Goal: Information Seeking & Learning: Learn about a topic

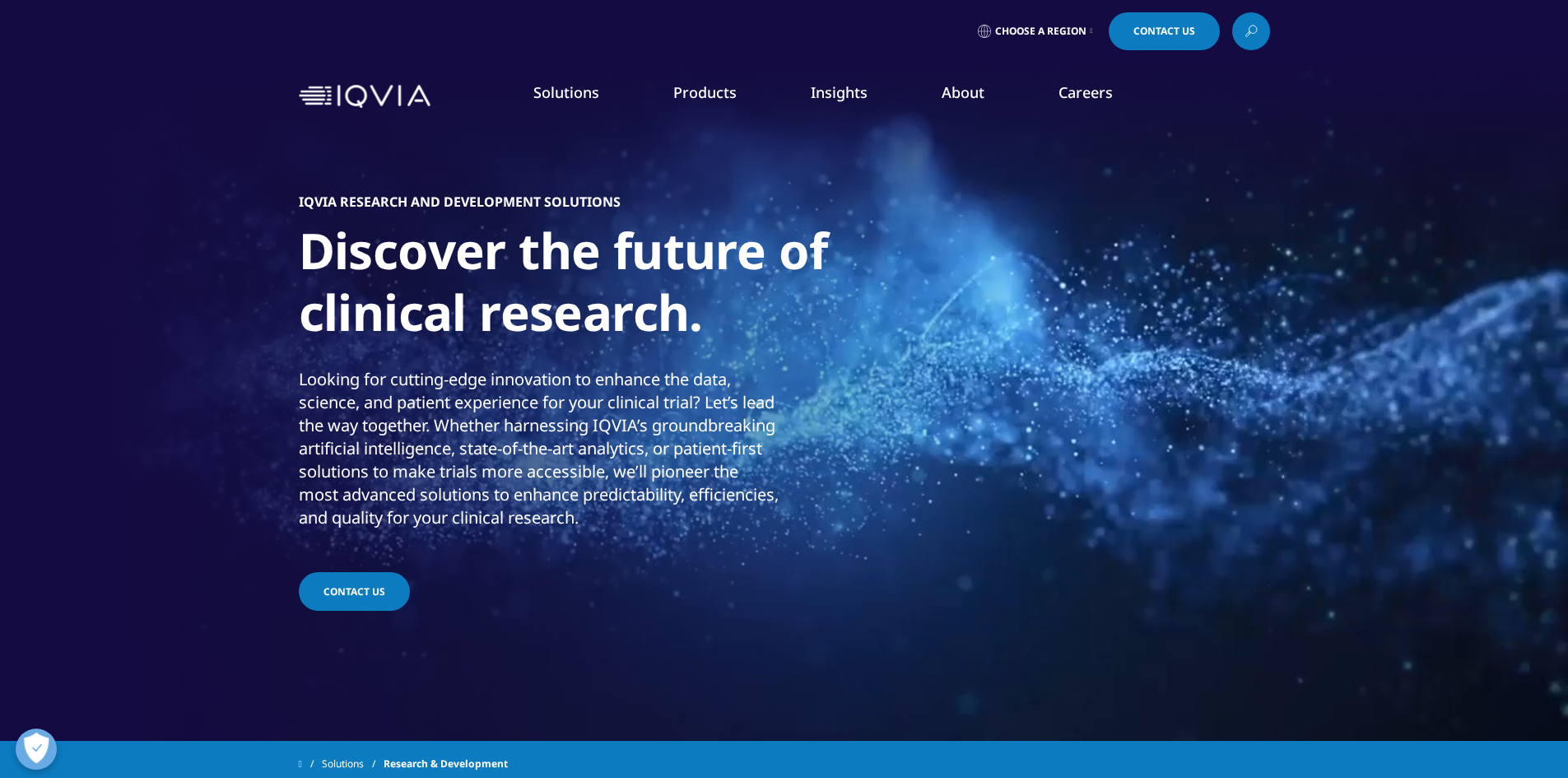
click at [343, 598] on span "Contact Us" at bounding box center [353, 591] width 62 height 14
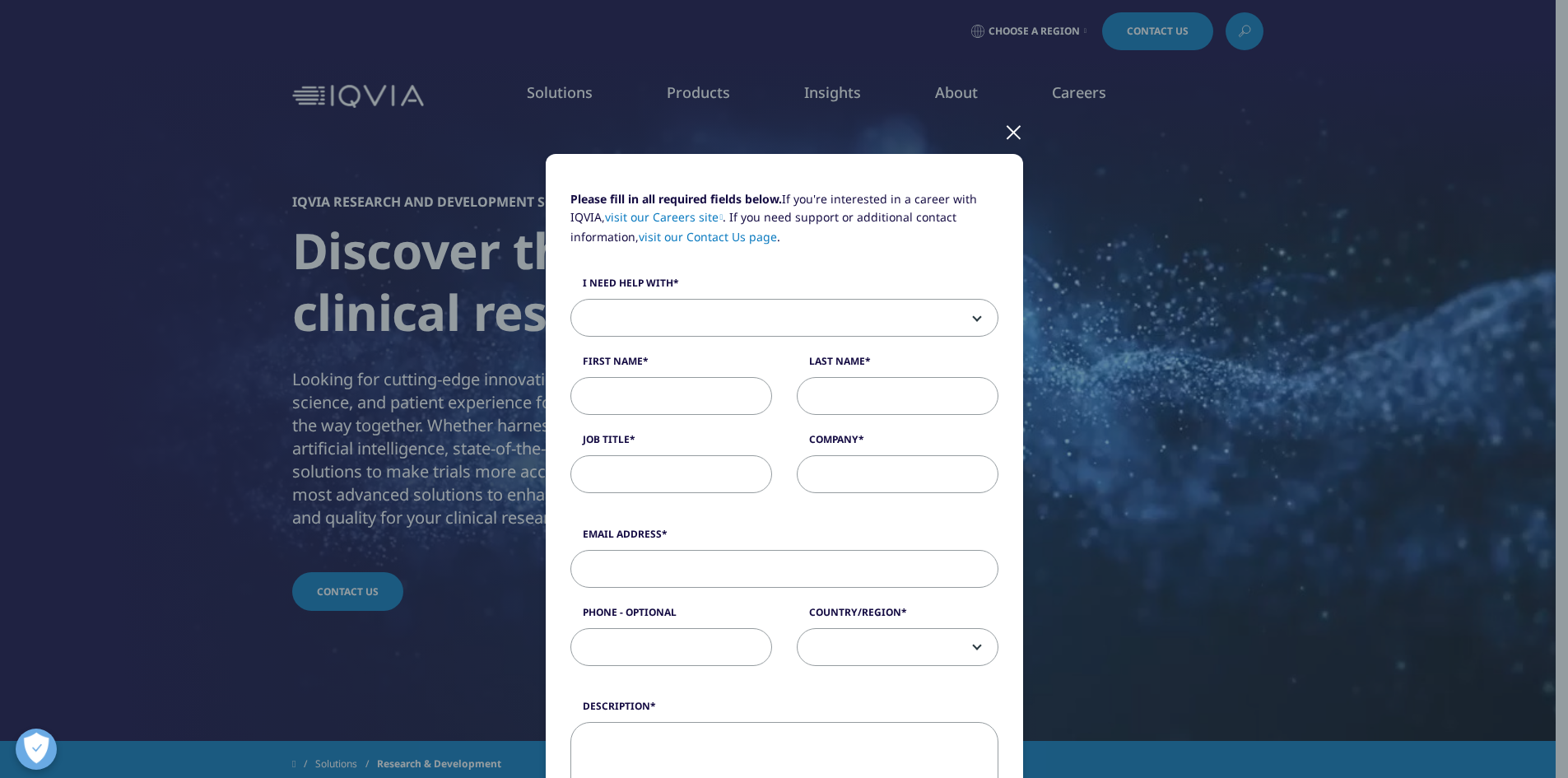
click at [1009, 129] on div at bounding box center [1012, 131] width 19 height 45
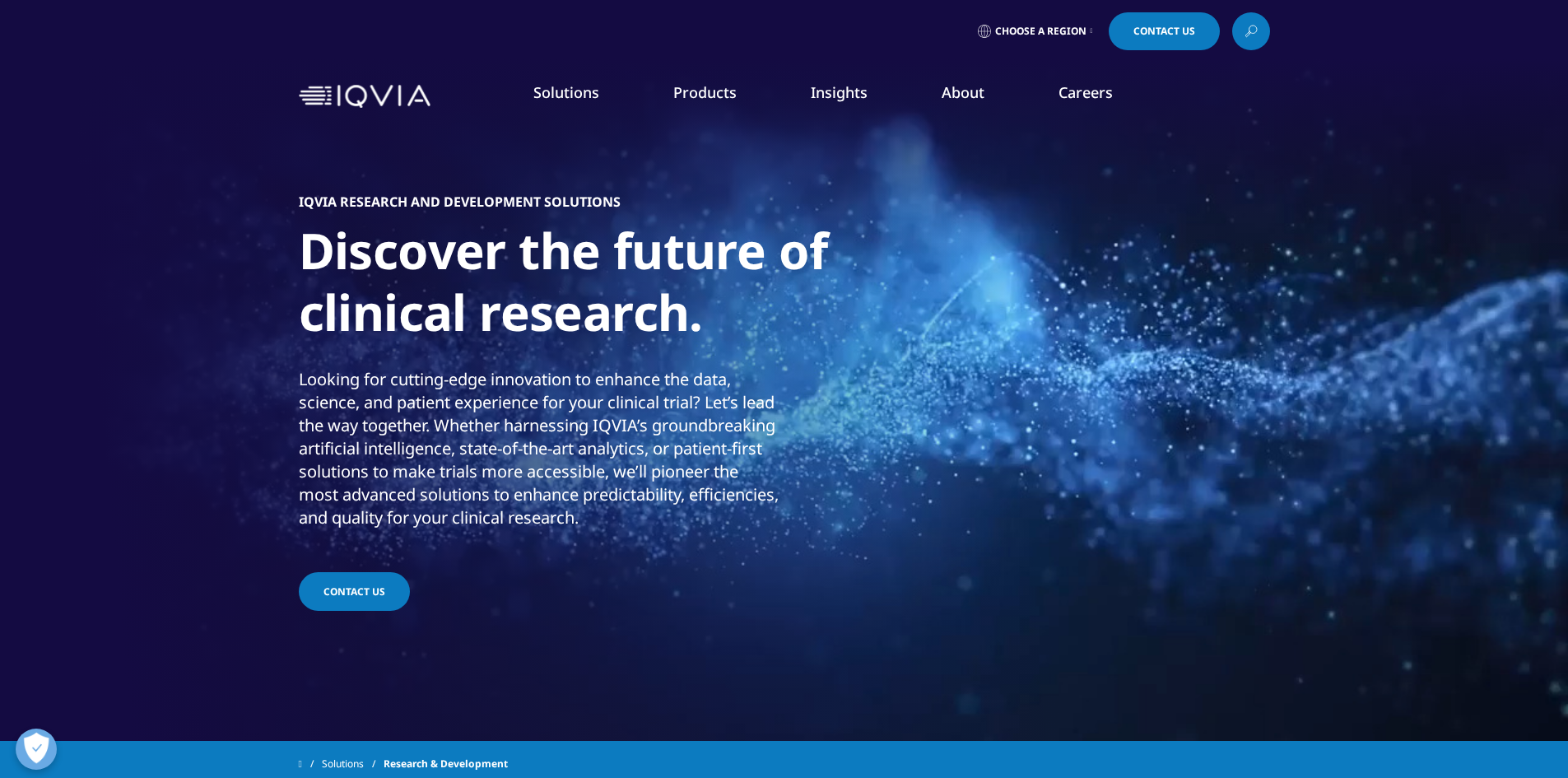
click at [1025, 35] on span "Choose a Region" at bounding box center [1041, 30] width 92 height 13
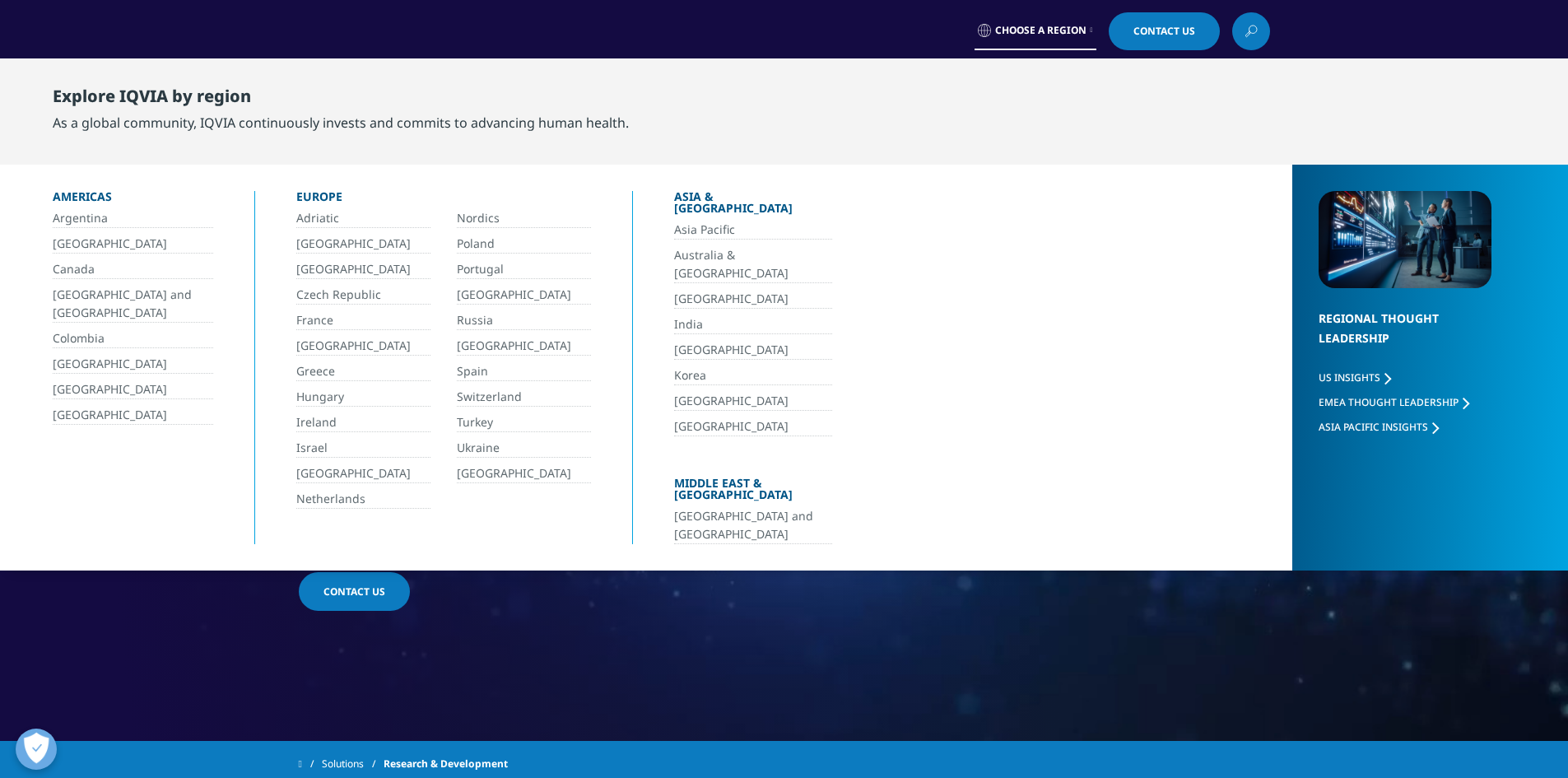
click at [705, 247] on link "Australia & [GEOGRAPHIC_DATA]" at bounding box center [753, 265] width 158 height 37
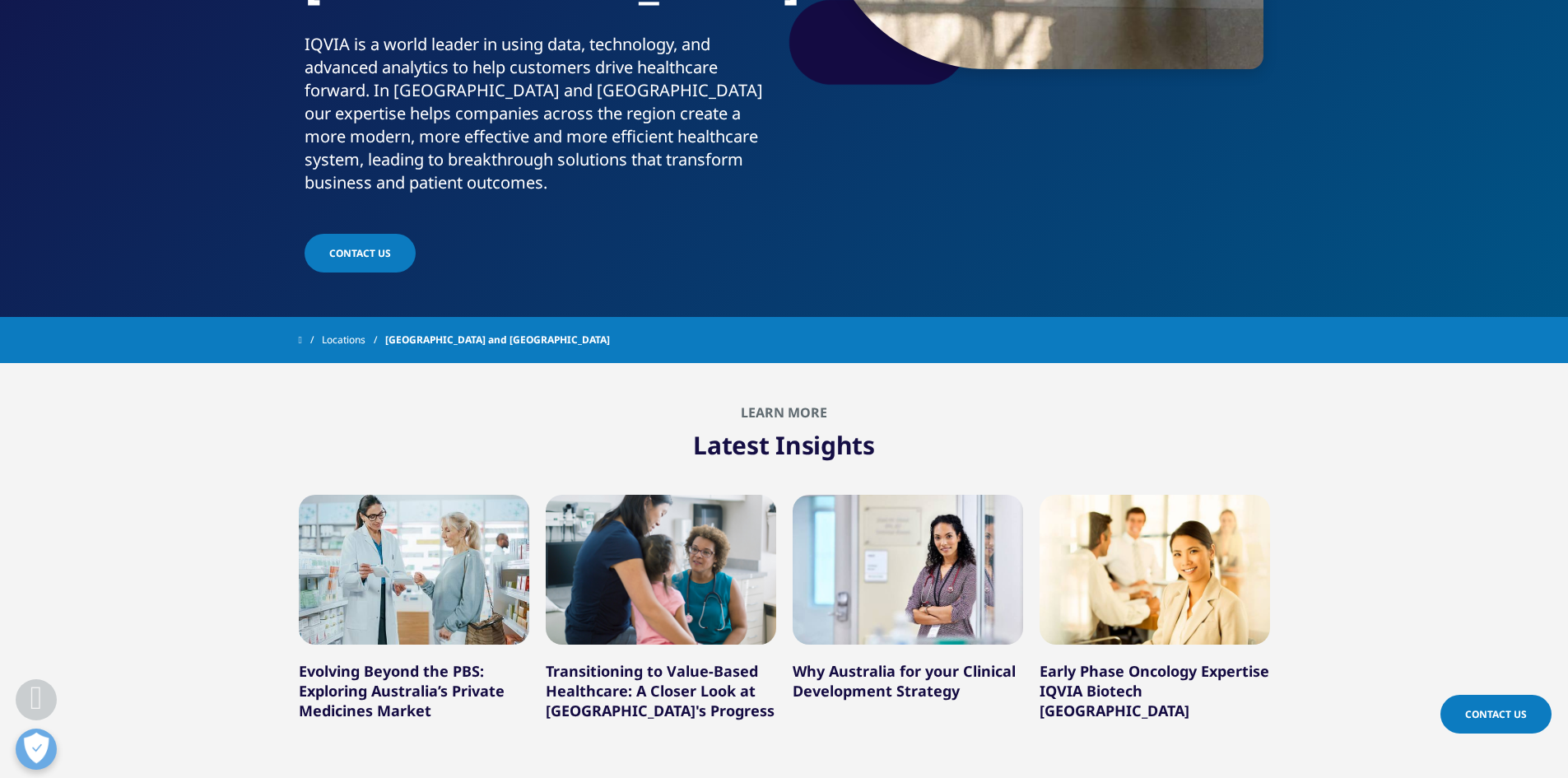
scroll to position [411, 0]
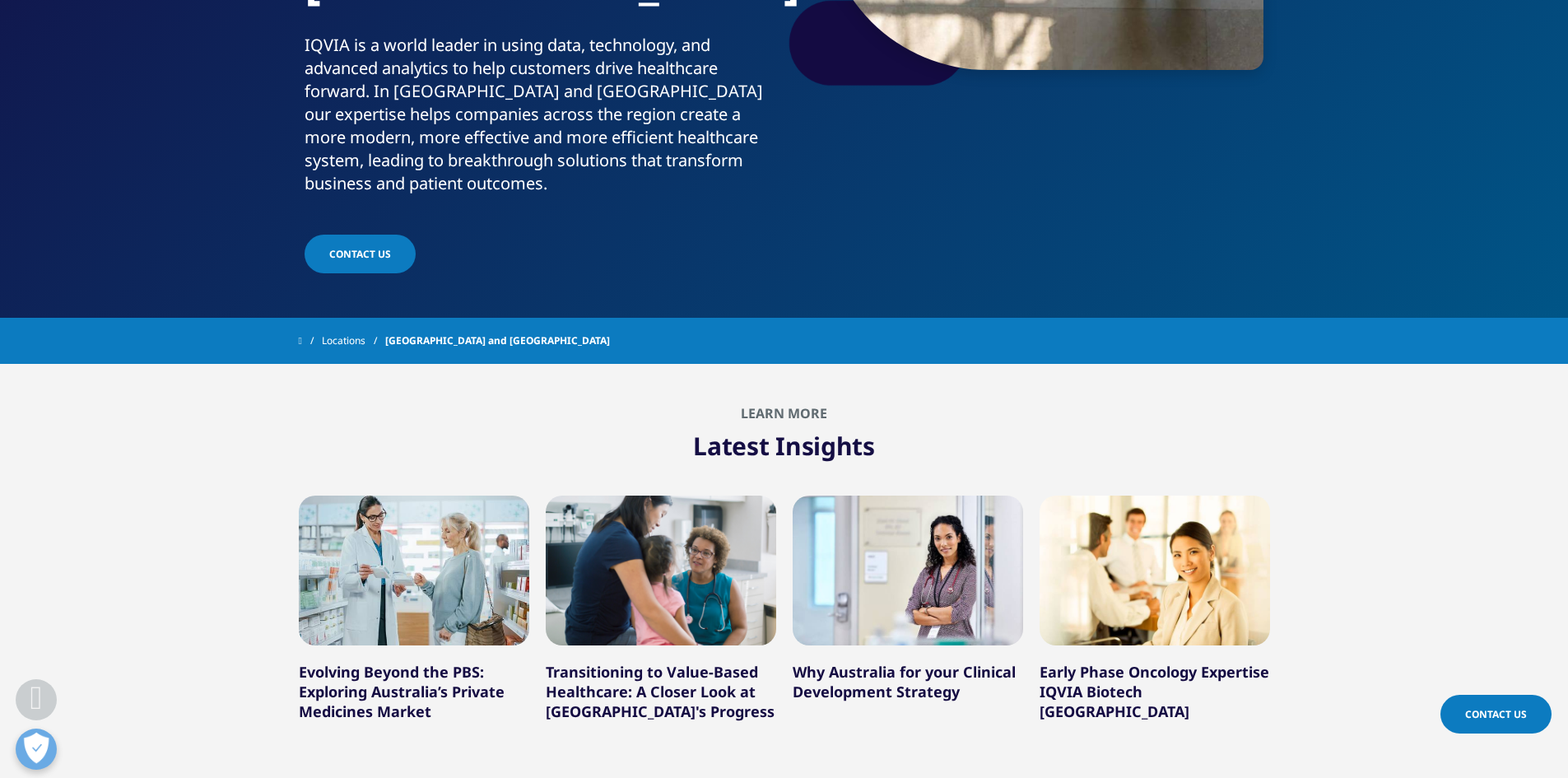
click at [446, 662] on link "Evolving Beyond the PBS: Exploring Australia’s Private Medicines Market" at bounding box center [401, 691] width 206 height 60
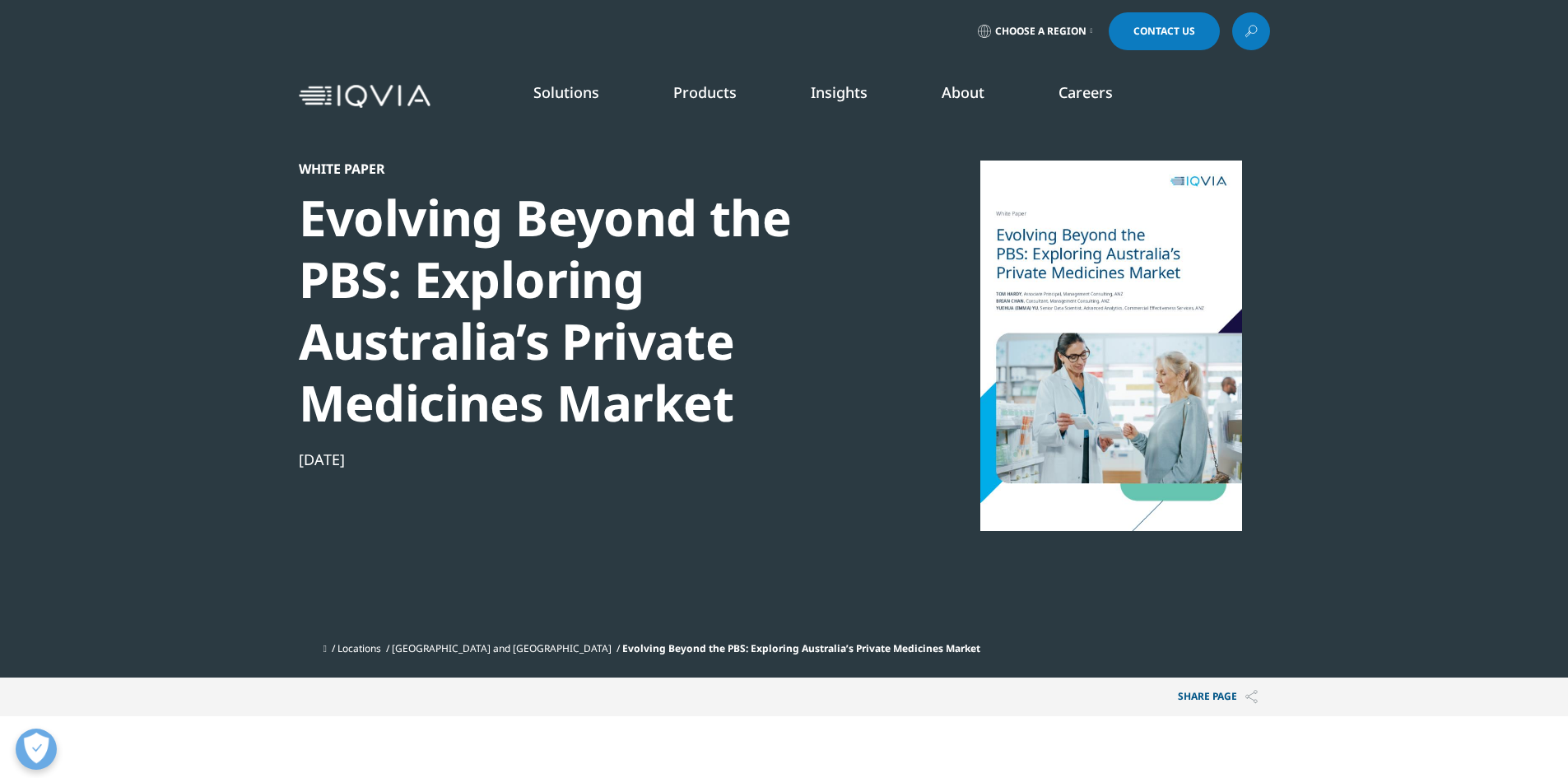
scroll to position [180, 971]
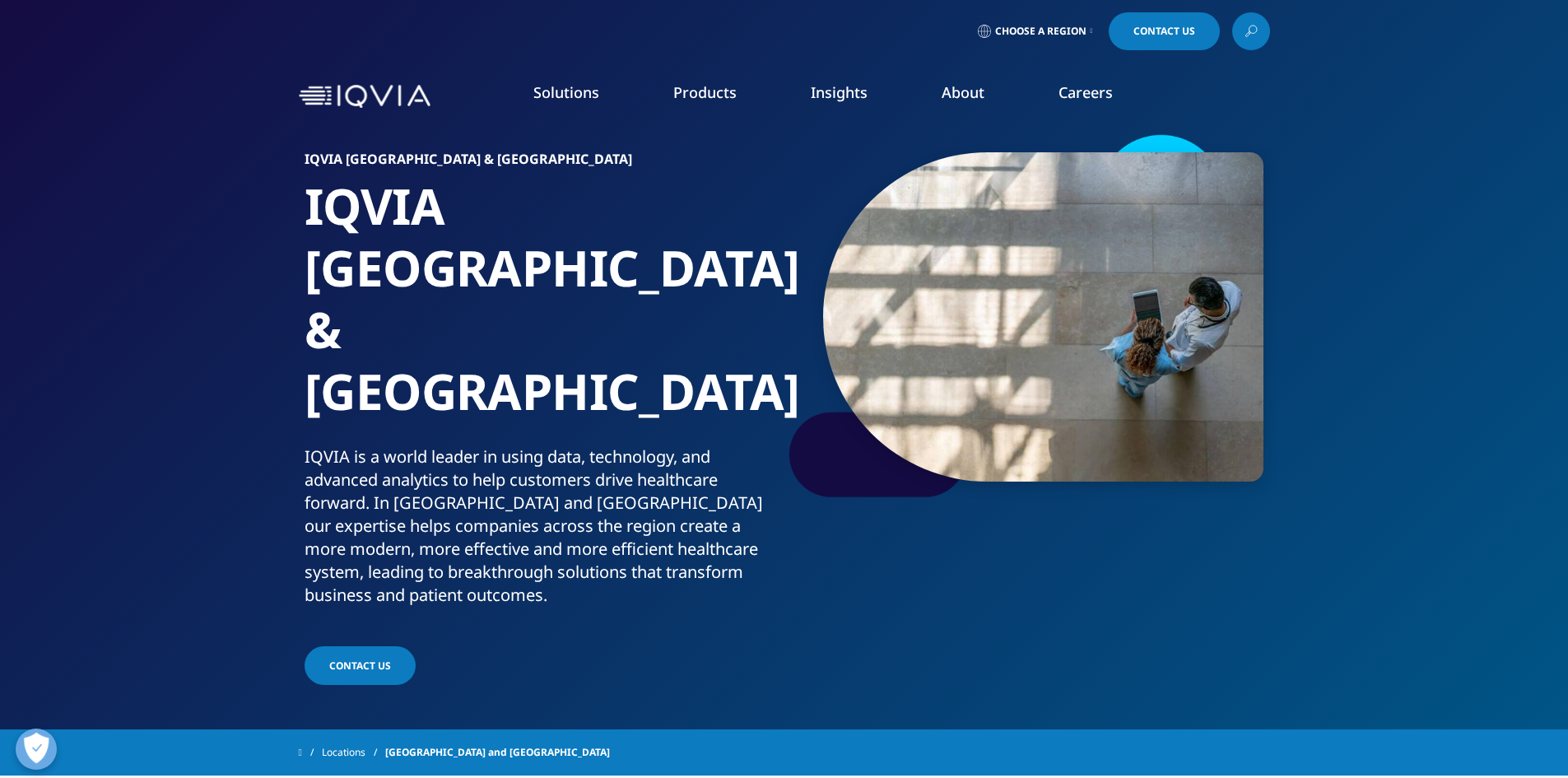
click at [918, 275] on link "Cardiovascular" at bounding box center [1029, 270] width 264 height 19
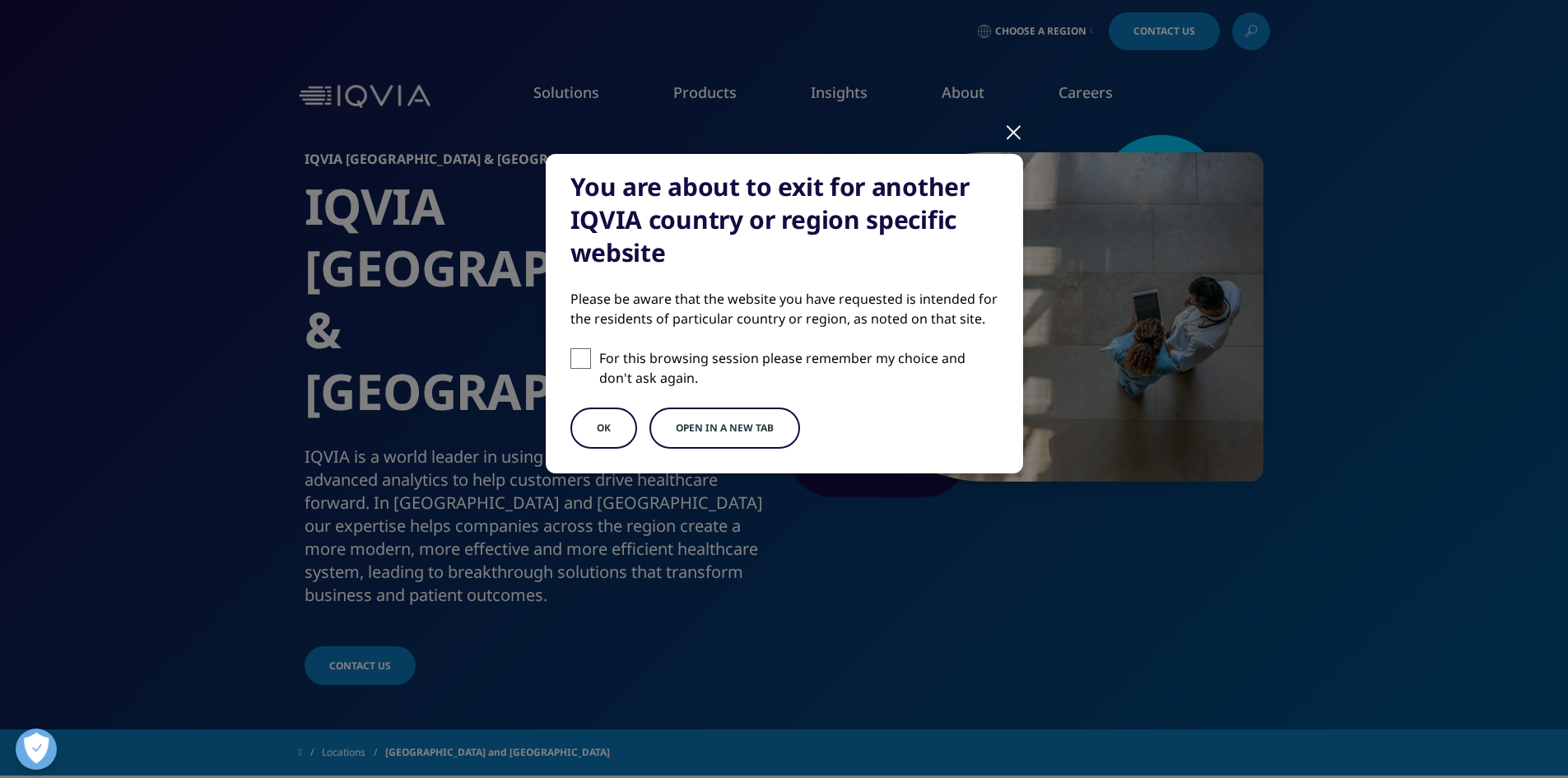
click at [597, 447] on button "OK" at bounding box center [603, 428] width 66 height 41
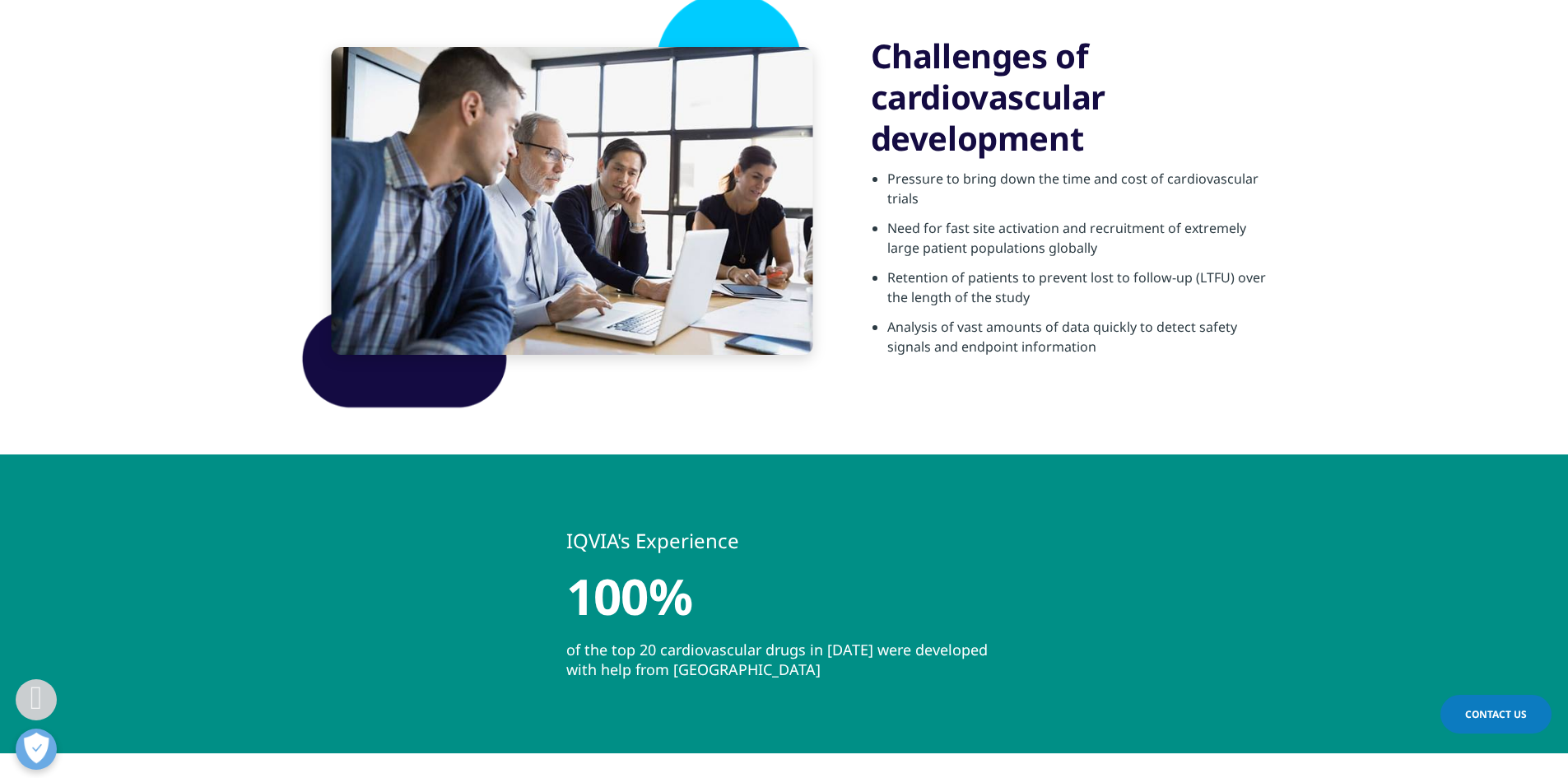
scroll to position [494, 0]
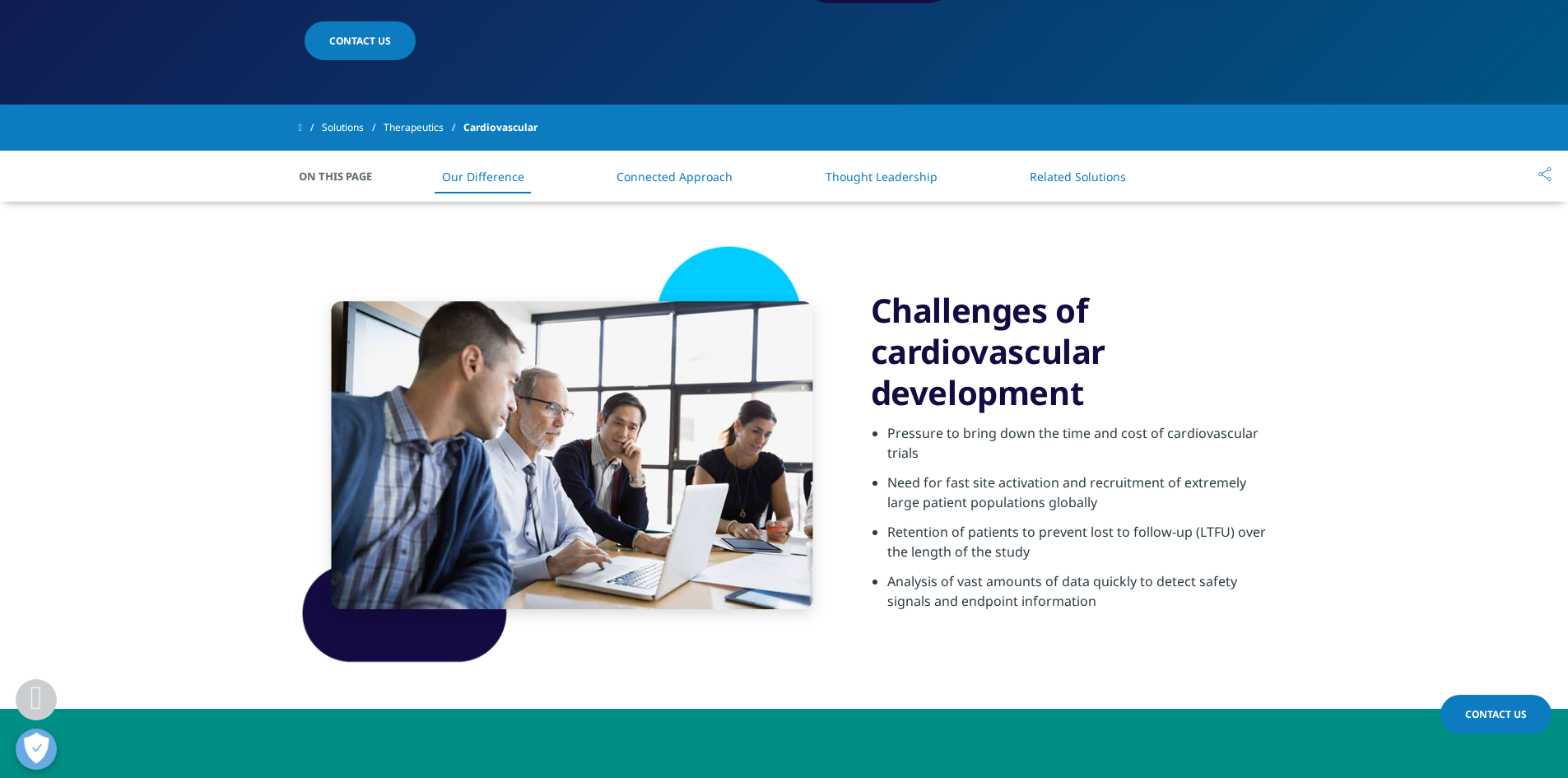
click at [341, 124] on link "Solutions" at bounding box center [352, 127] width 62 height 29
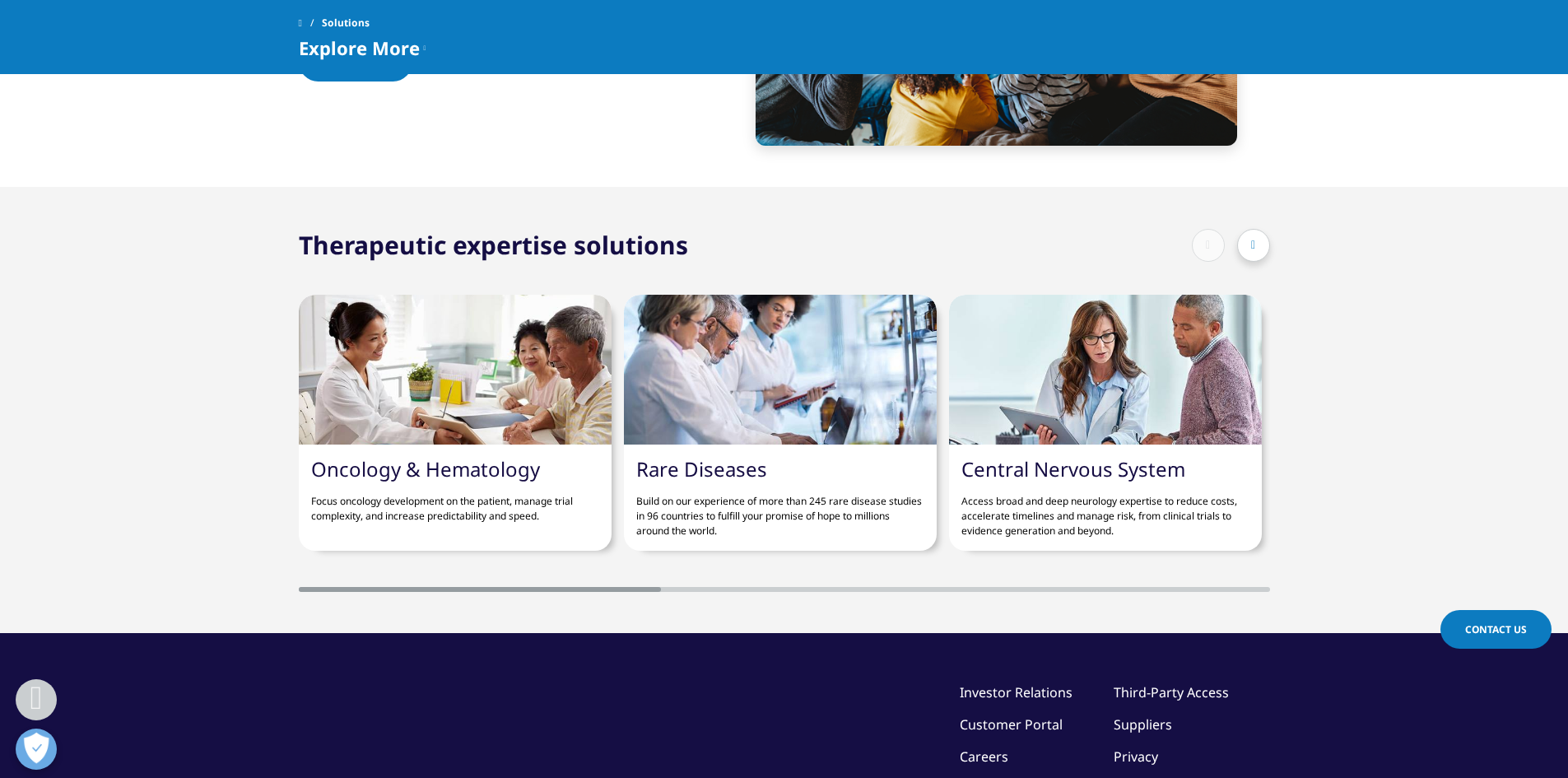
scroll to position [5677, 0]
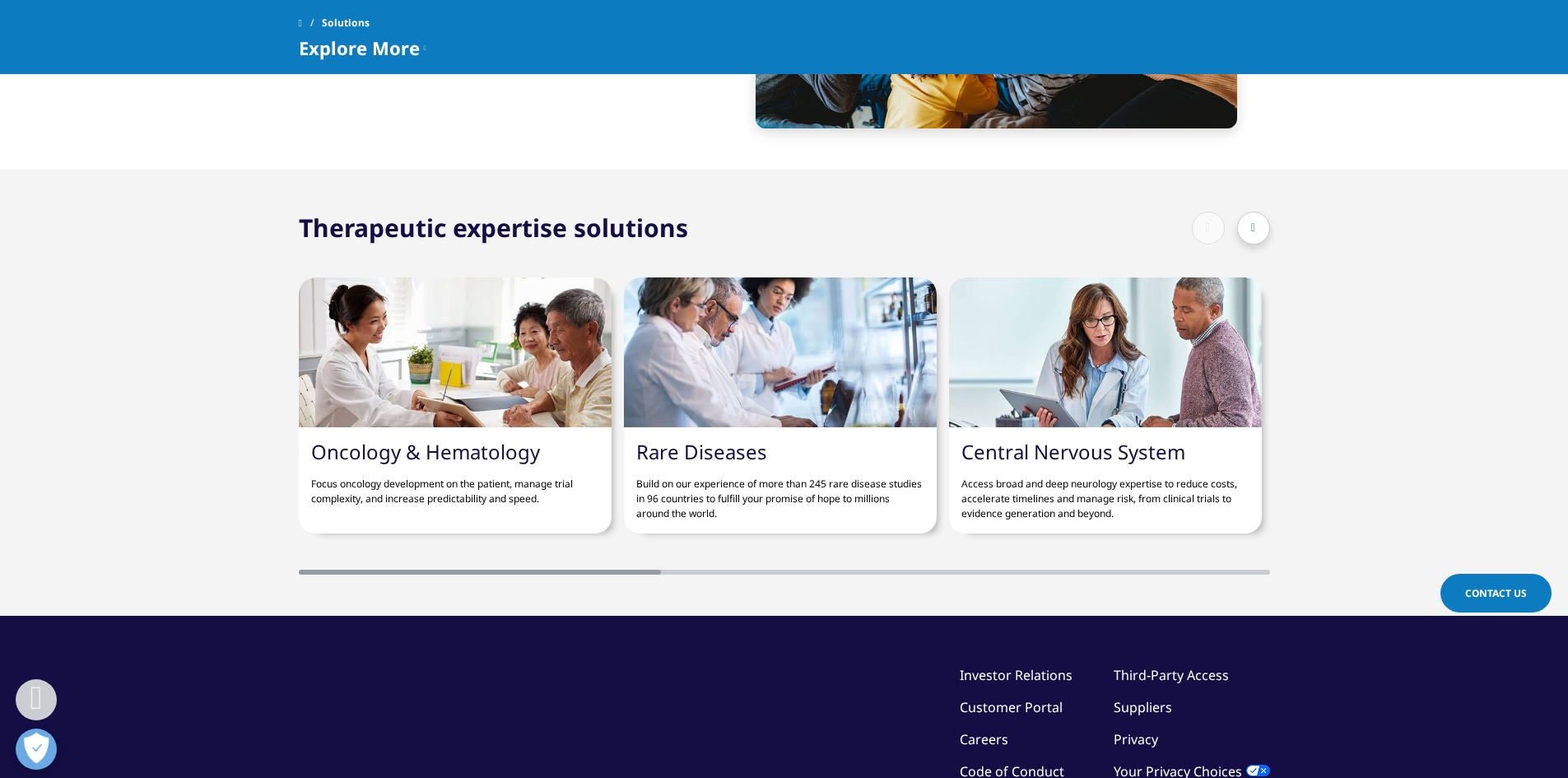
click at [1257, 231] on div at bounding box center [1254, 228] width 33 height 33
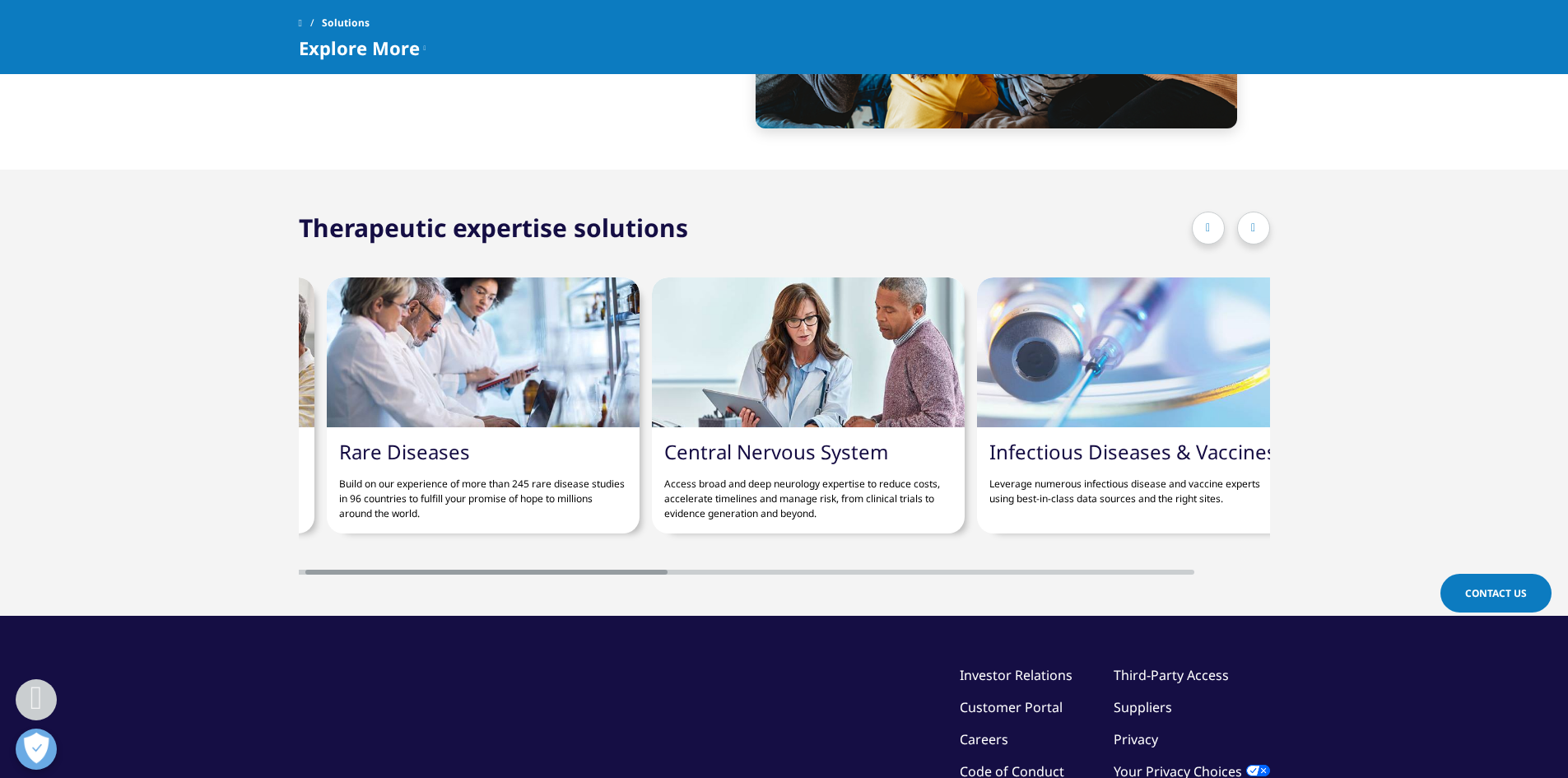
scroll to position [0, 312]
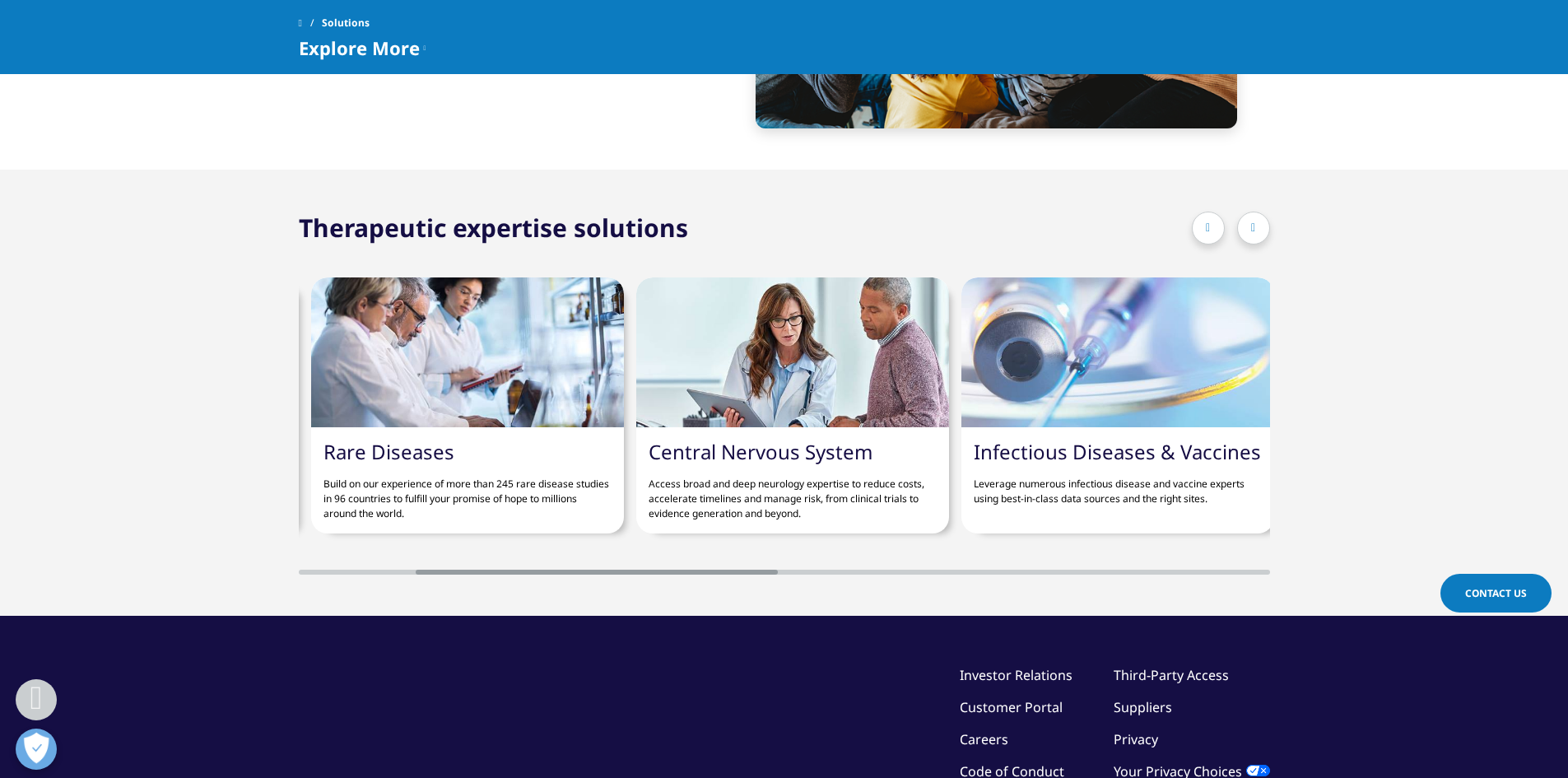
click at [1257, 231] on div at bounding box center [1254, 228] width 33 height 33
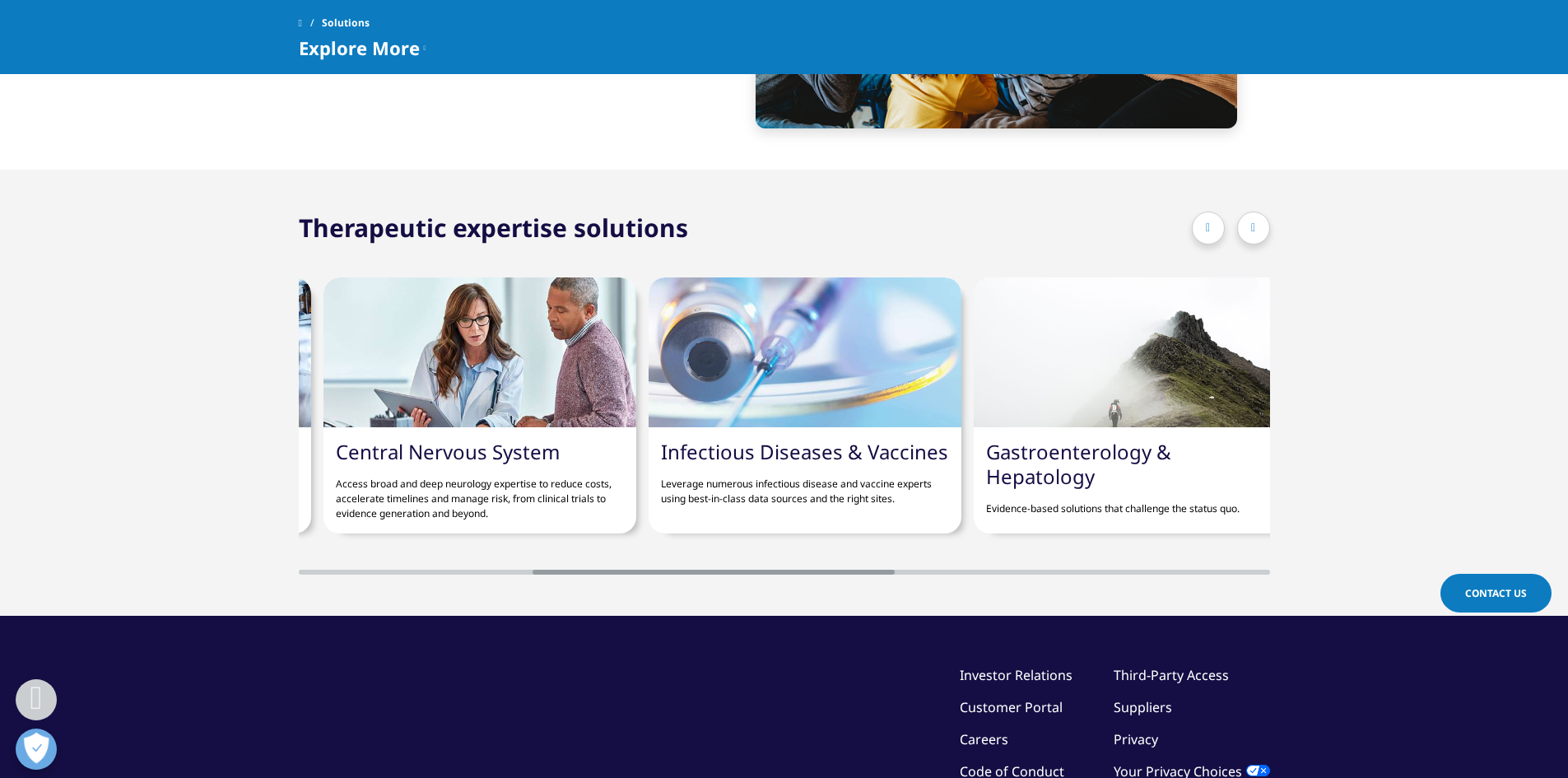
click at [1257, 231] on div at bounding box center [1254, 228] width 33 height 33
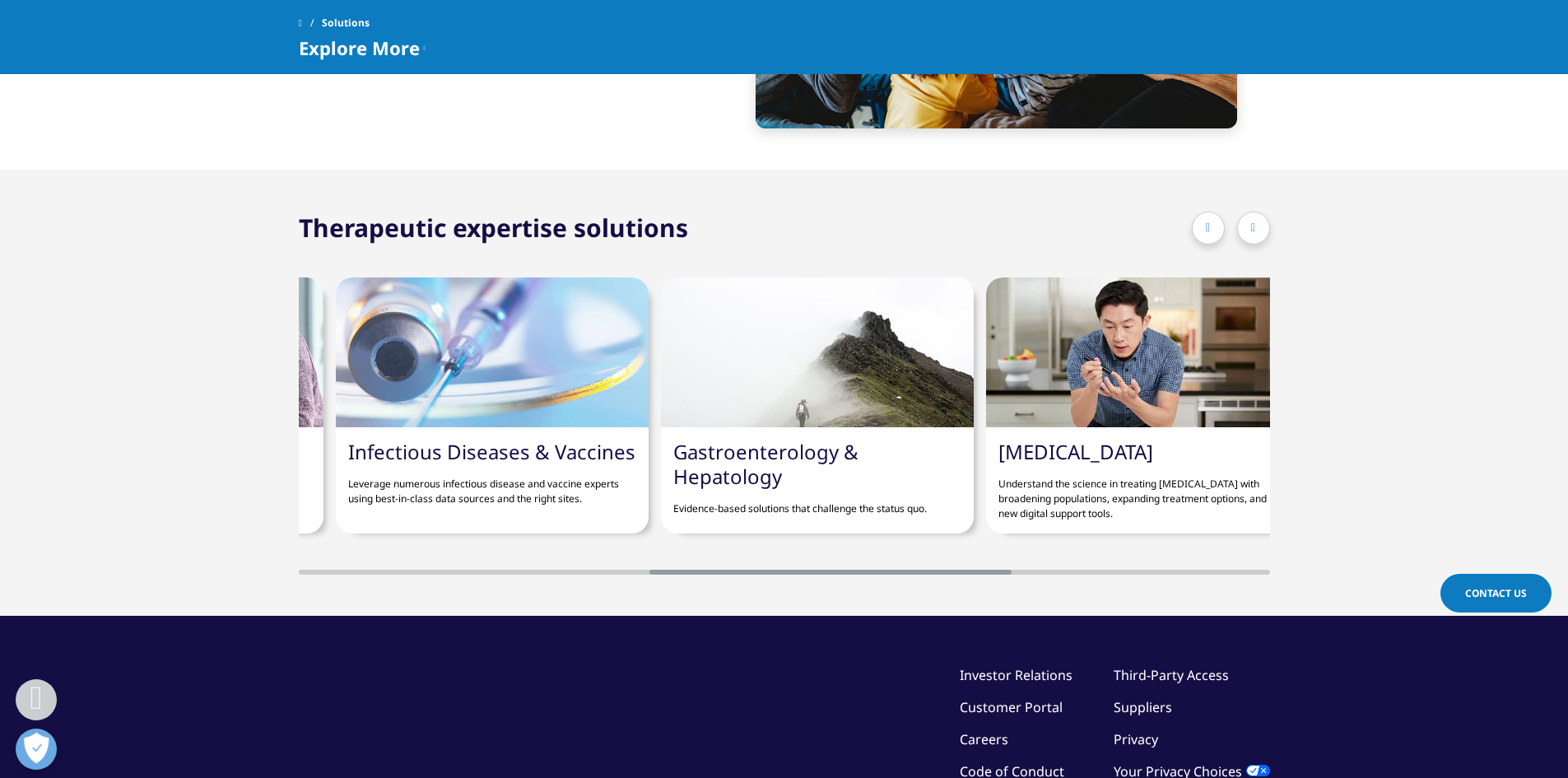
click at [1257, 231] on div at bounding box center [1254, 228] width 33 height 33
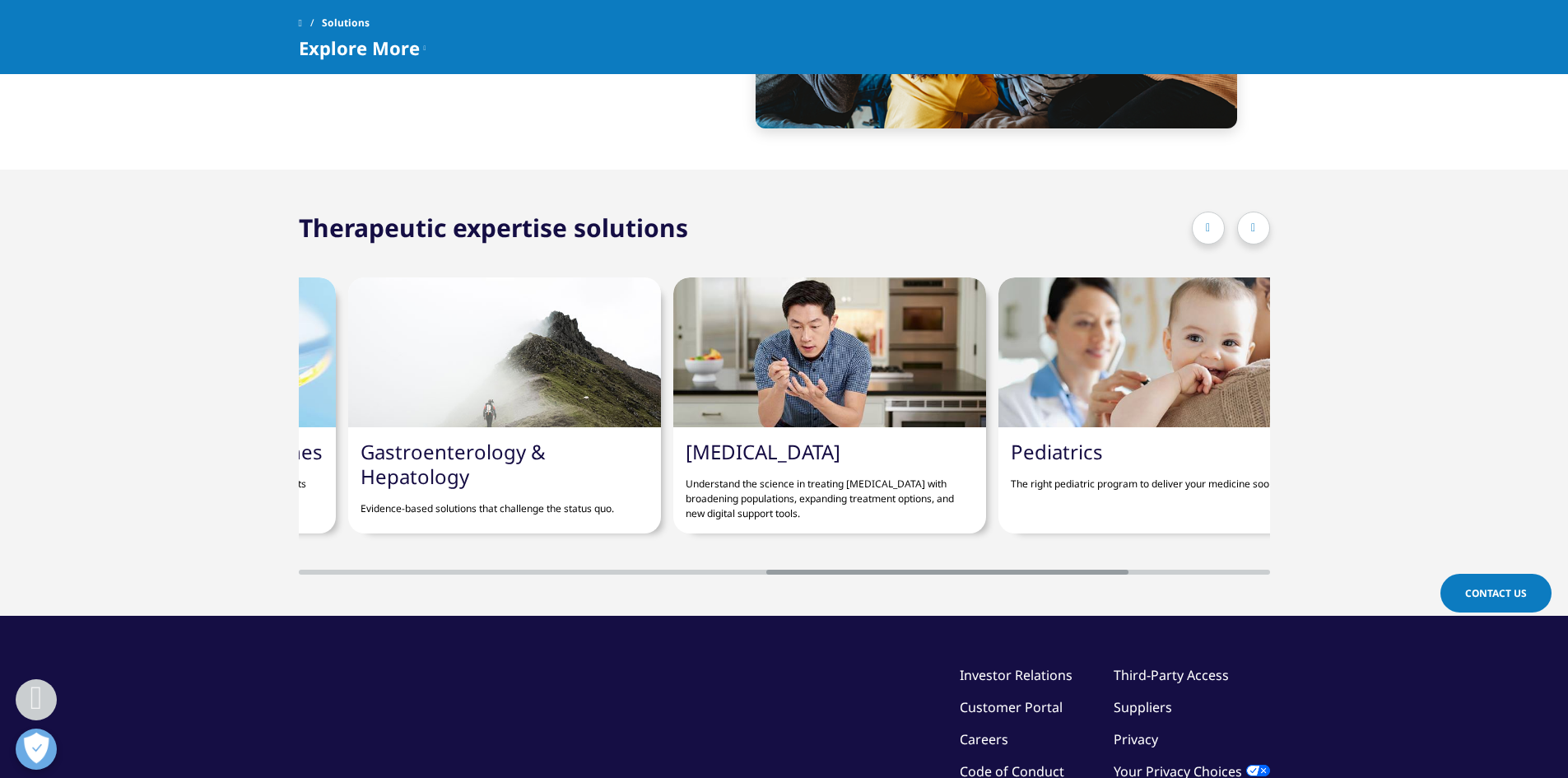
click at [1257, 231] on div at bounding box center [1254, 228] width 33 height 33
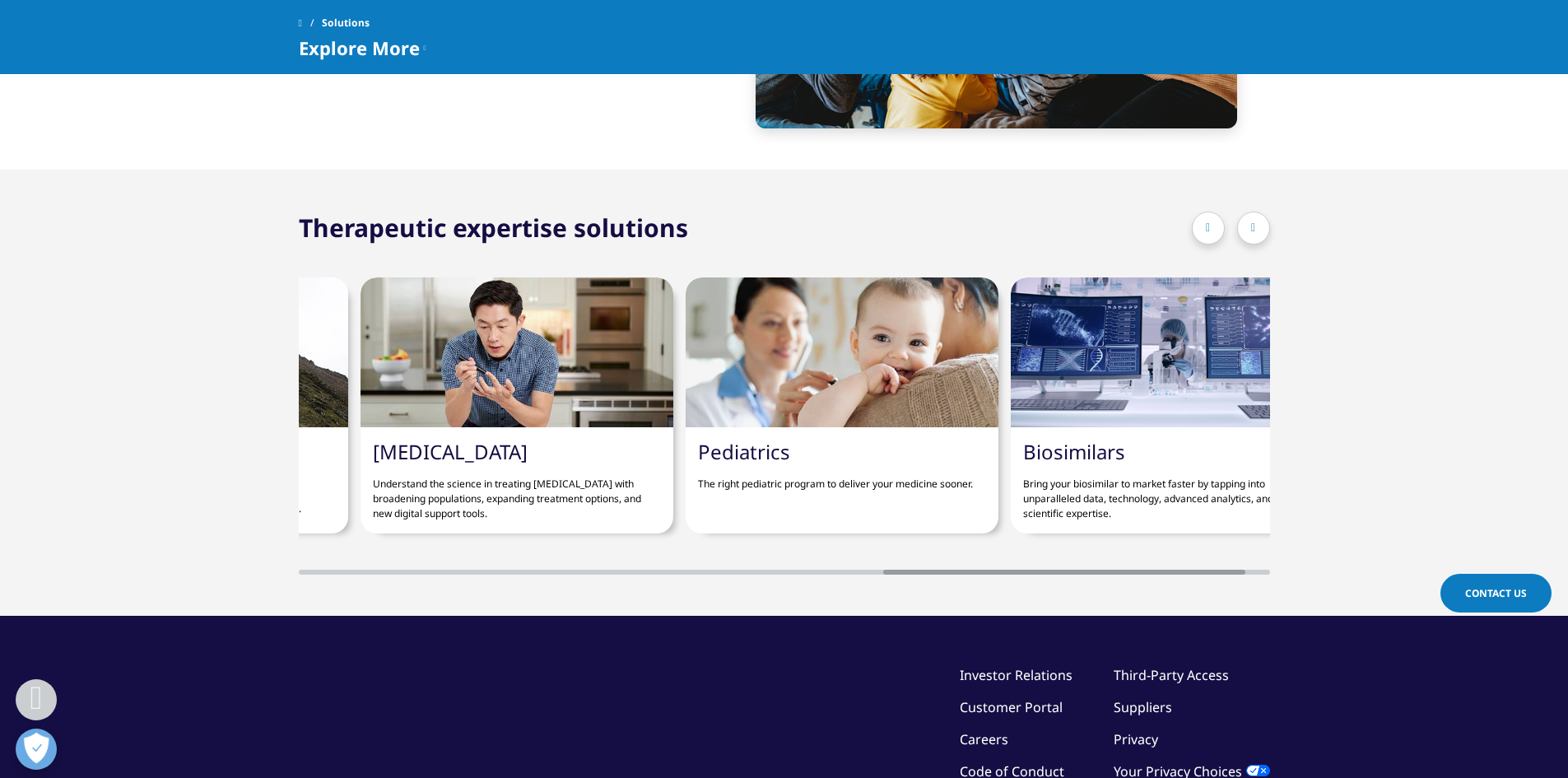
click at [1257, 231] on div at bounding box center [1254, 228] width 33 height 33
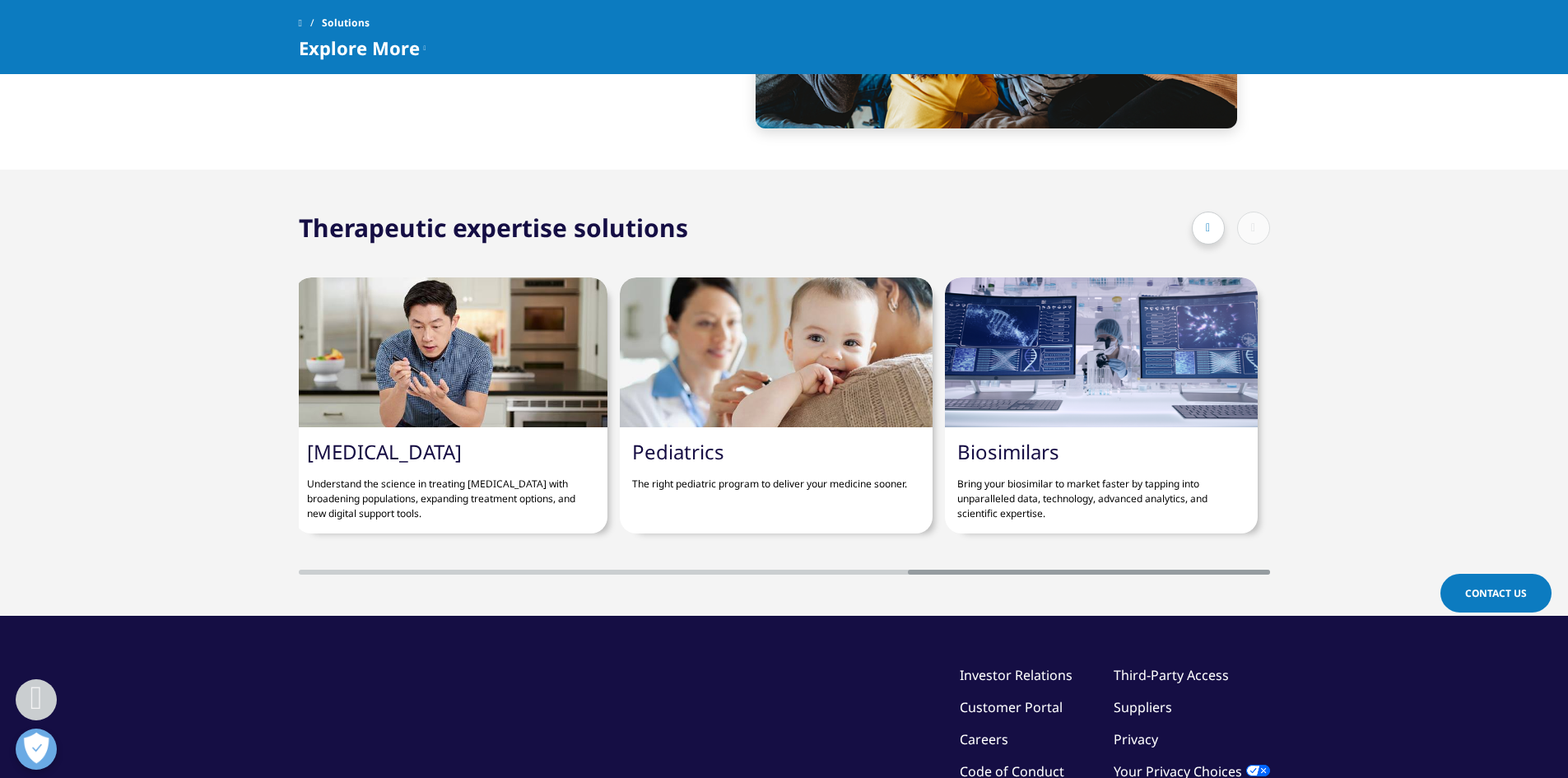
click at [1257, 231] on div at bounding box center [1231, 228] width 78 height 33
